Goal: Information Seeking & Learning: Understand process/instructions

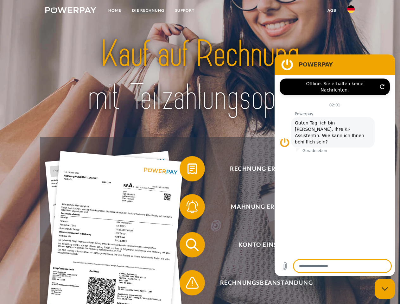
click at [71, 11] on img at bounding box center [70, 10] width 51 height 6
click at [351, 11] on img at bounding box center [351, 9] width 8 height 8
click at [332, 10] on link "agb" at bounding box center [332, 10] width 20 height 11
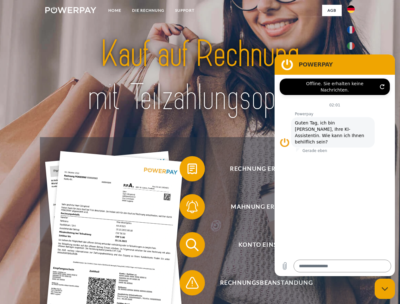
click at [188, 170] on span at bounding box center [183, 169] width 32 height 32
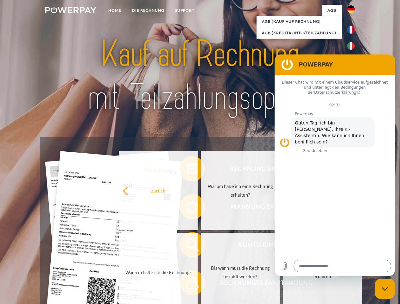
click at [188, 208] on div "Rechnung erhalten? Mahnung erhalten? Konto einsehen" at bounding box center [200, 263] width 320 height 253
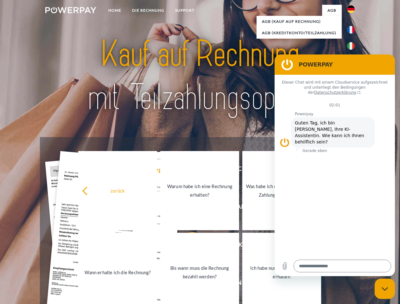
click at [188, 246] on link "Bis wann muss die Rechnung bezahlt werden?" at bounding box center [199, 272] width 79 height 79
click at [188, 284] on span at bounding box center [183, 283] width 32 height 32
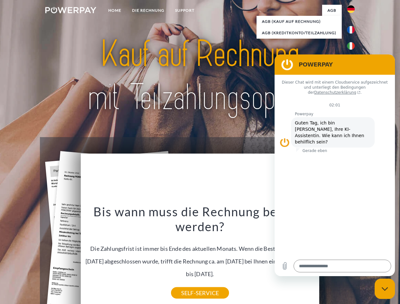
click at [385, 289] on icon "Messaging-Fenster schließen" at bounding box center [385, 289] width 7 height 4
type textarea "*"
